Goal: Book appointment/travel/reservation

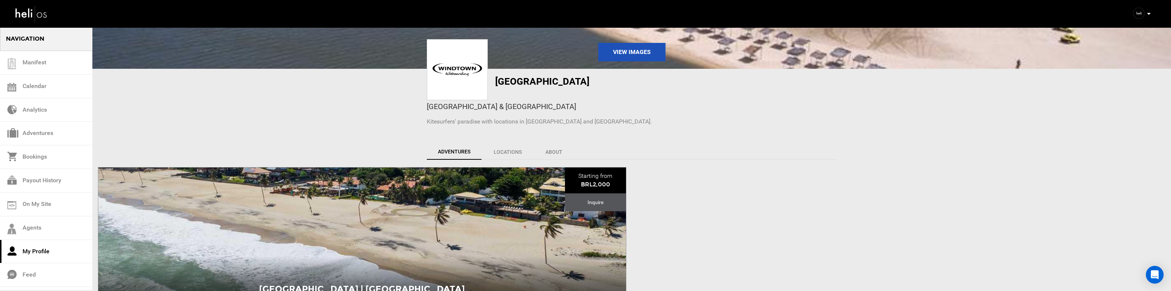
scroll to position [171, 0]
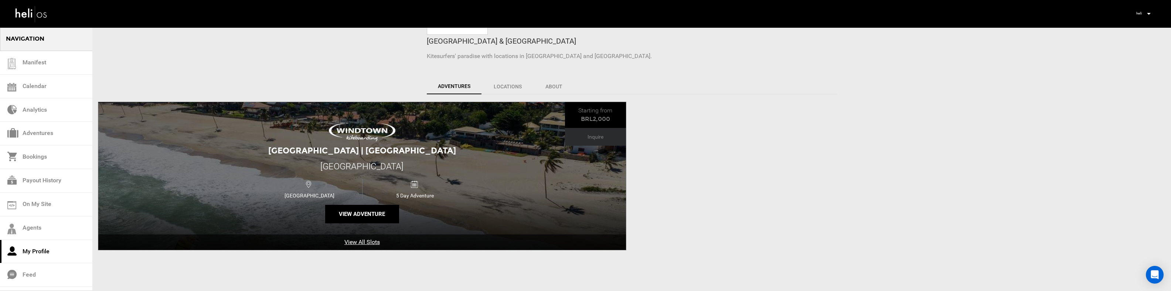
click at [506, 167] on div "Windtown Beach Hotel | Brazil Windtown Beach Hotel Brazil 5 Day Adventure View …" at bounding box center [362, 176] width 528 height 148
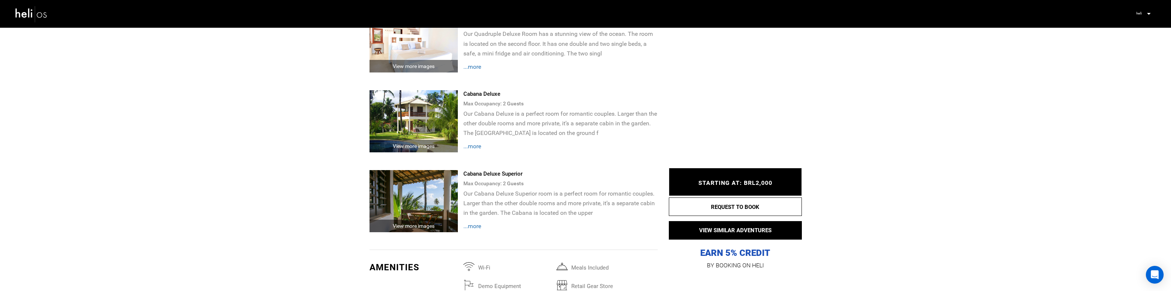
scroll to position [1627, 0]
